Goal: Task Accomplishment & Management: Manage account settings

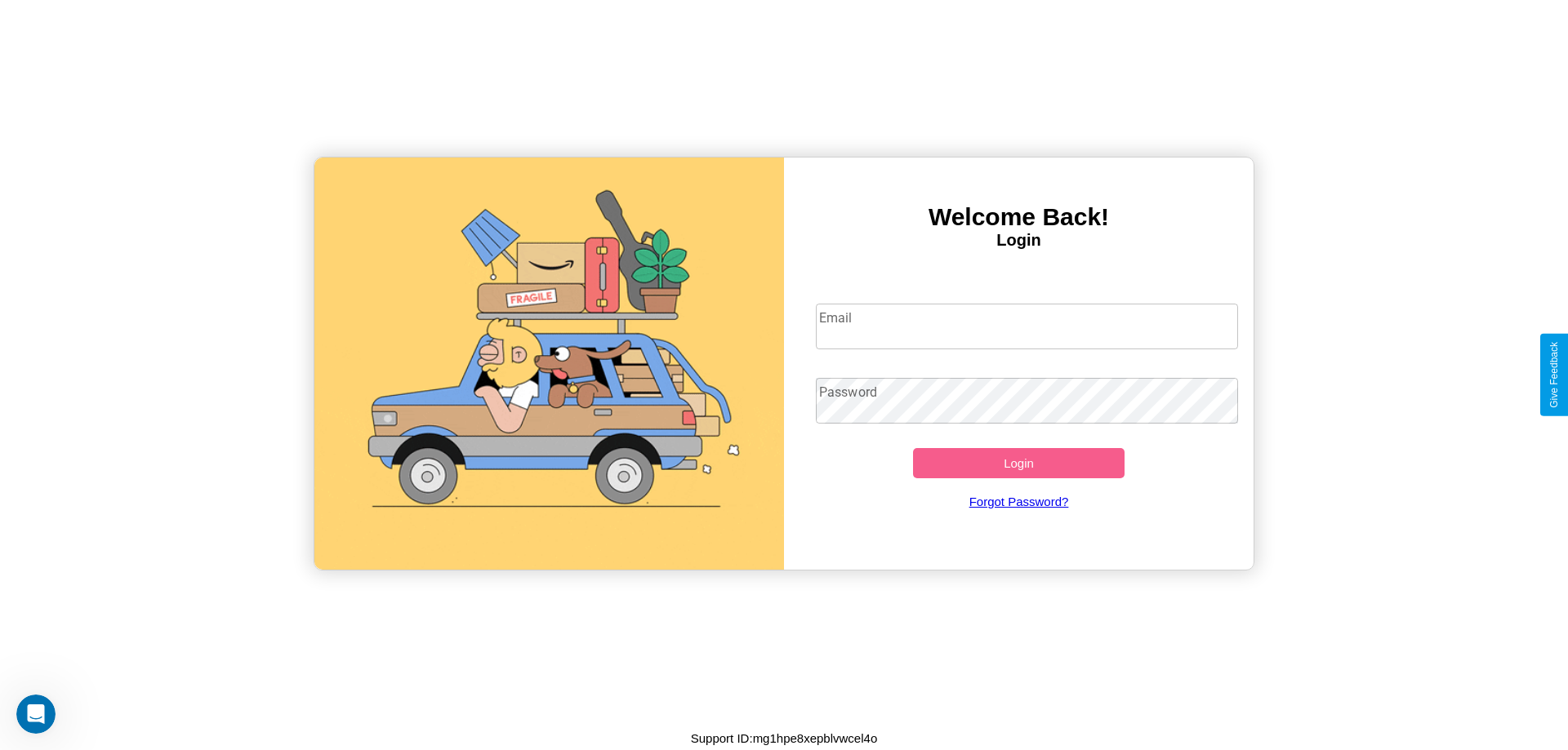
click at [1026, 326] on input "Email" at bounding box center [1027, 326] width 423 height 46
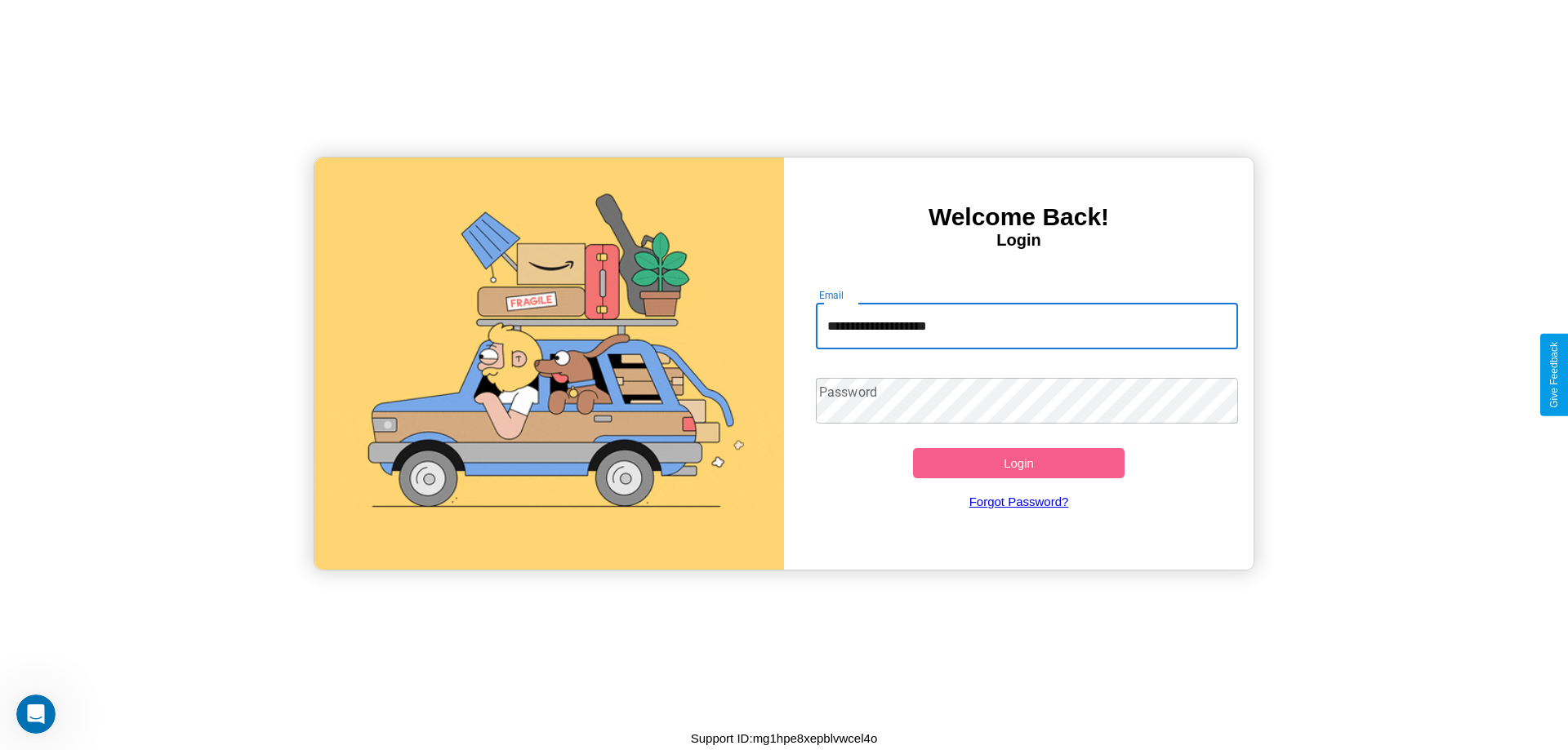
type input "**********"
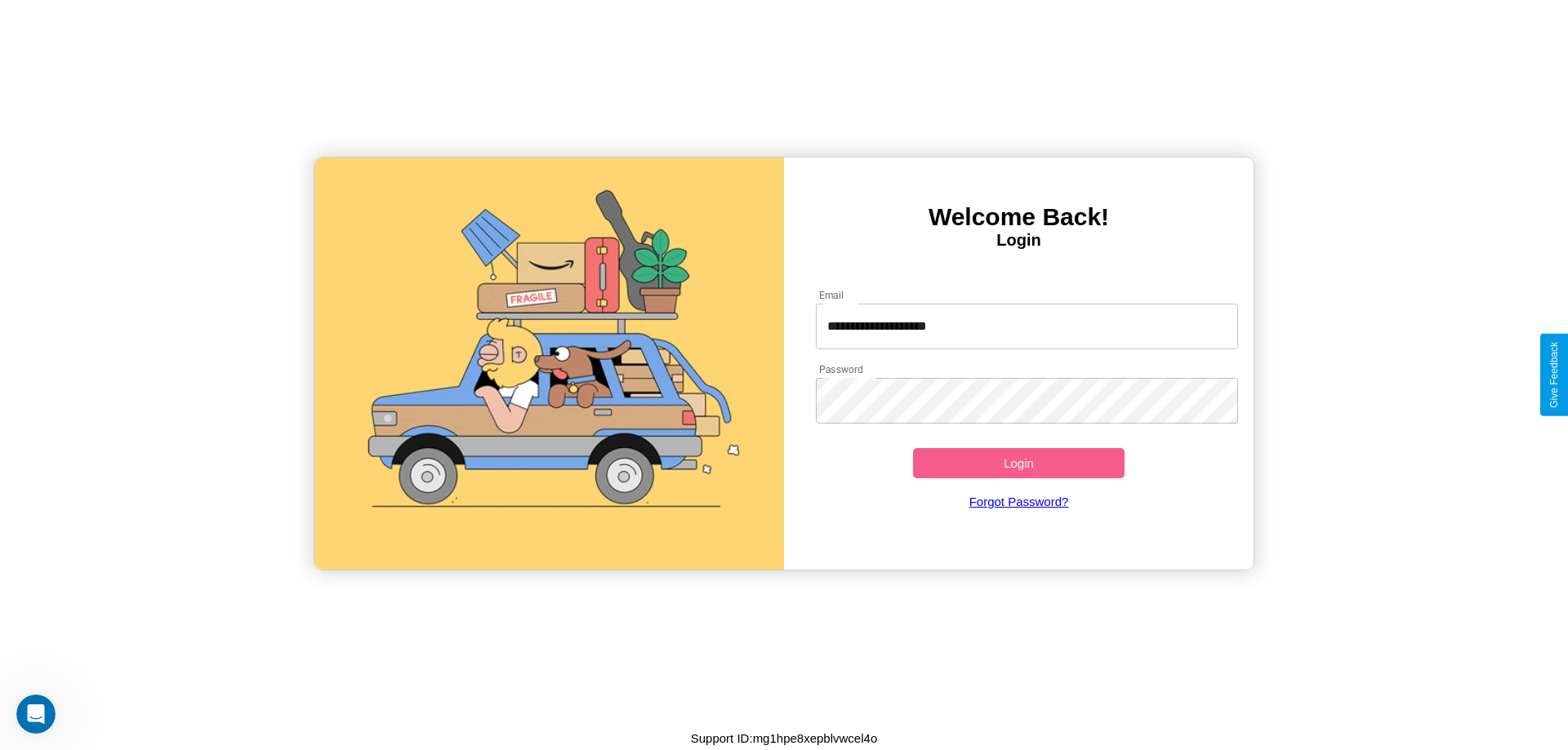
click at [1018, 463] on button "Login" at bounding box center [1019, 464] width 211 height 30
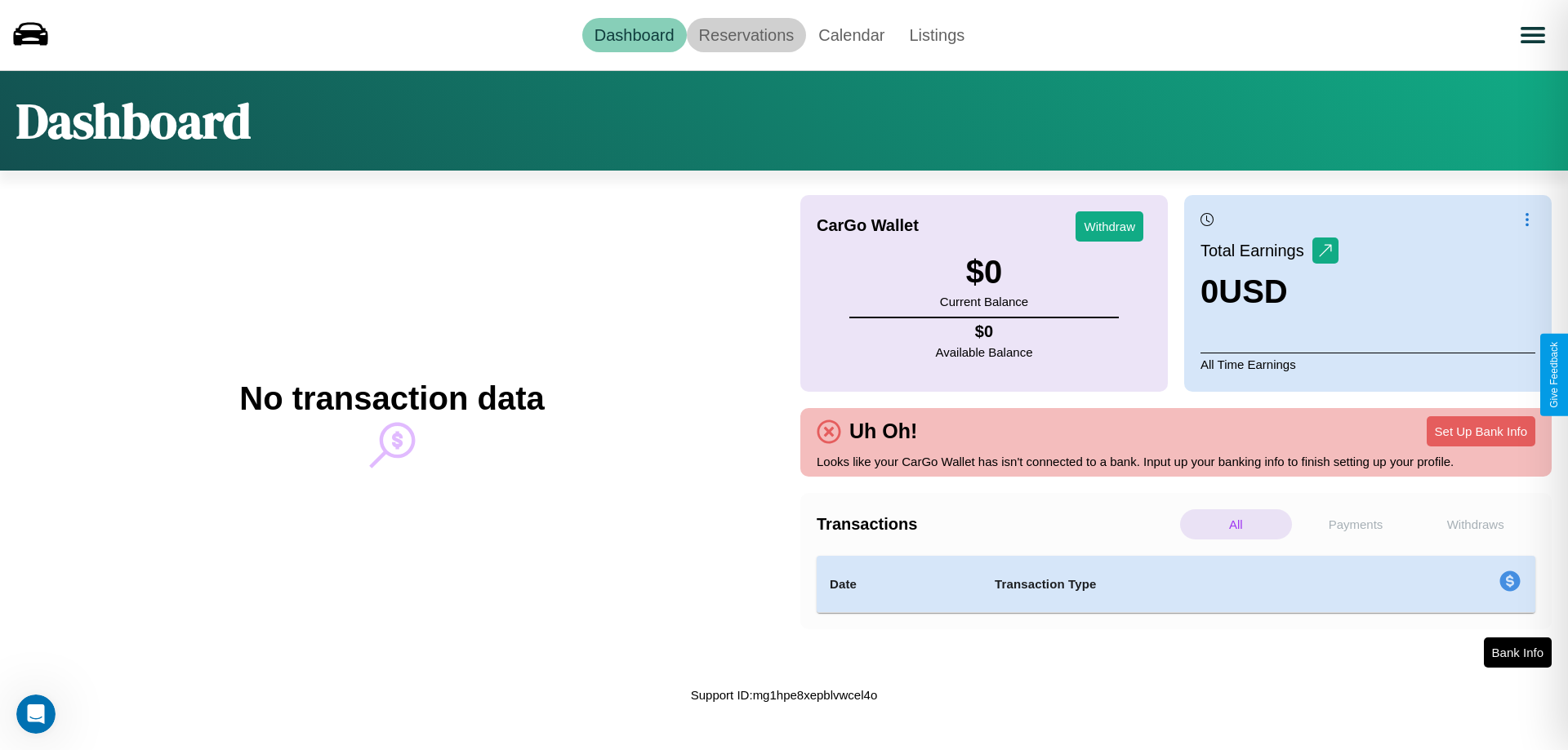
click at [745, 34] on link "Reservations" at bounding box center [746, 35] width 120 height 34
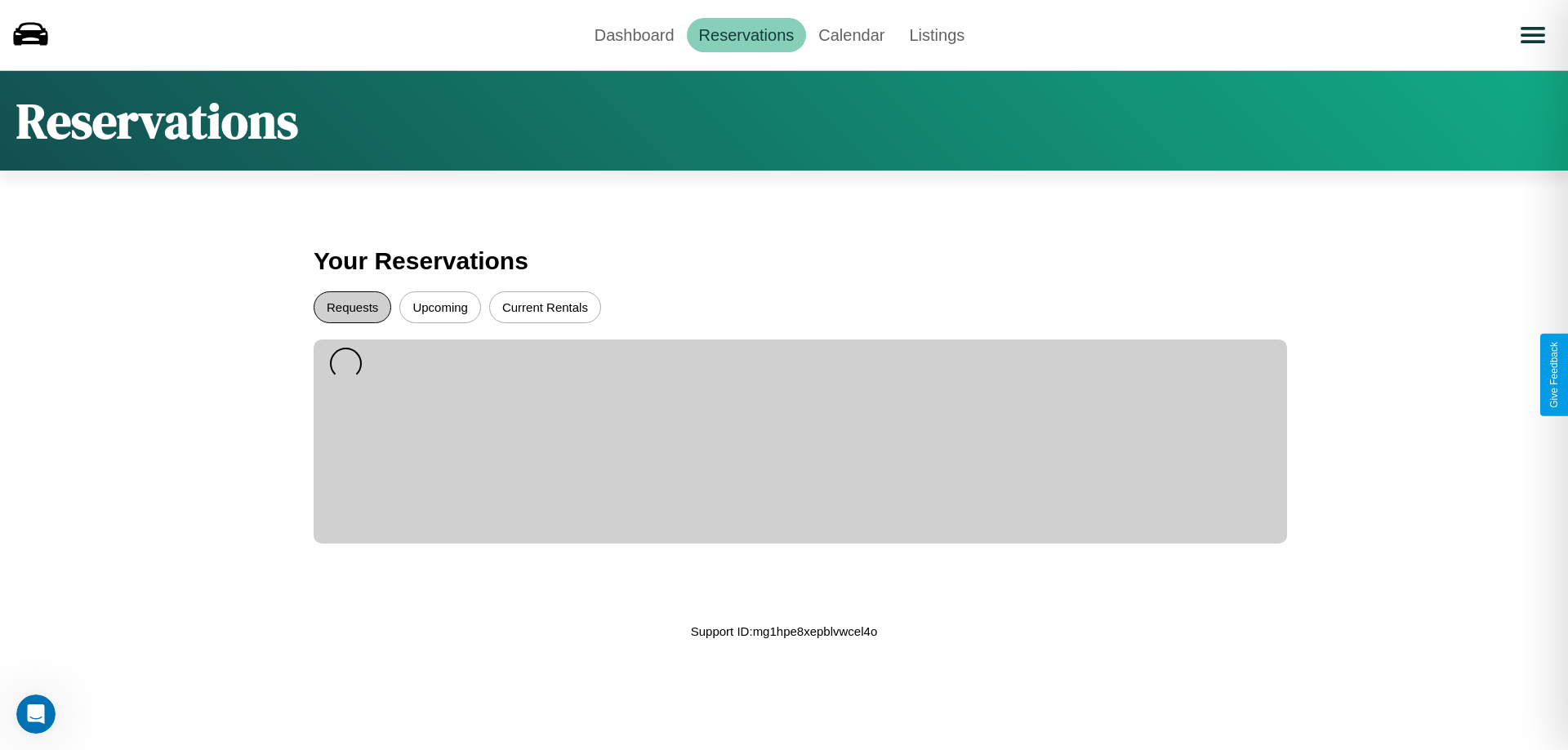
click at [351, 307] on button "Requests" at bounding box center [352, 307] width 77 height 32
click at [440, 307] on button "Upcoming" at bounding box center [440, 307] width 82 height 32
